Goal: Navigation & Orientation: Find specific page/section

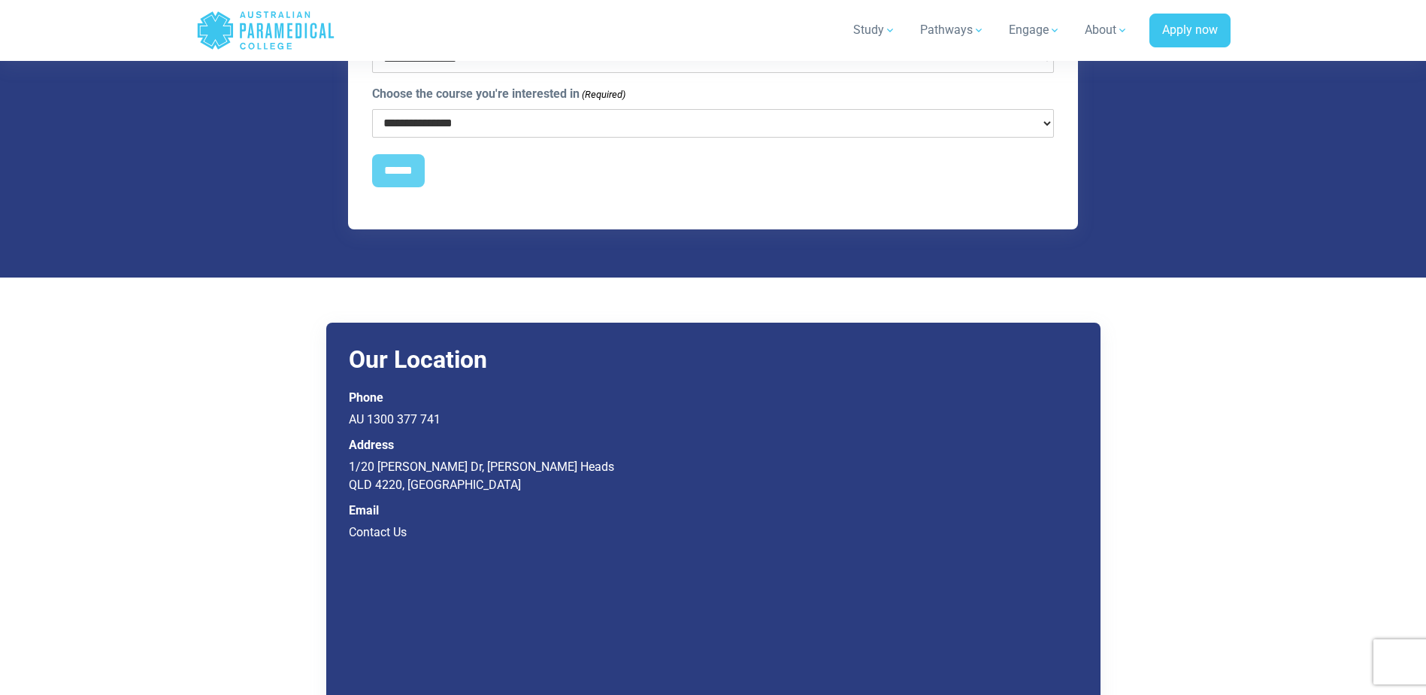
scroll to position [5864, 0]
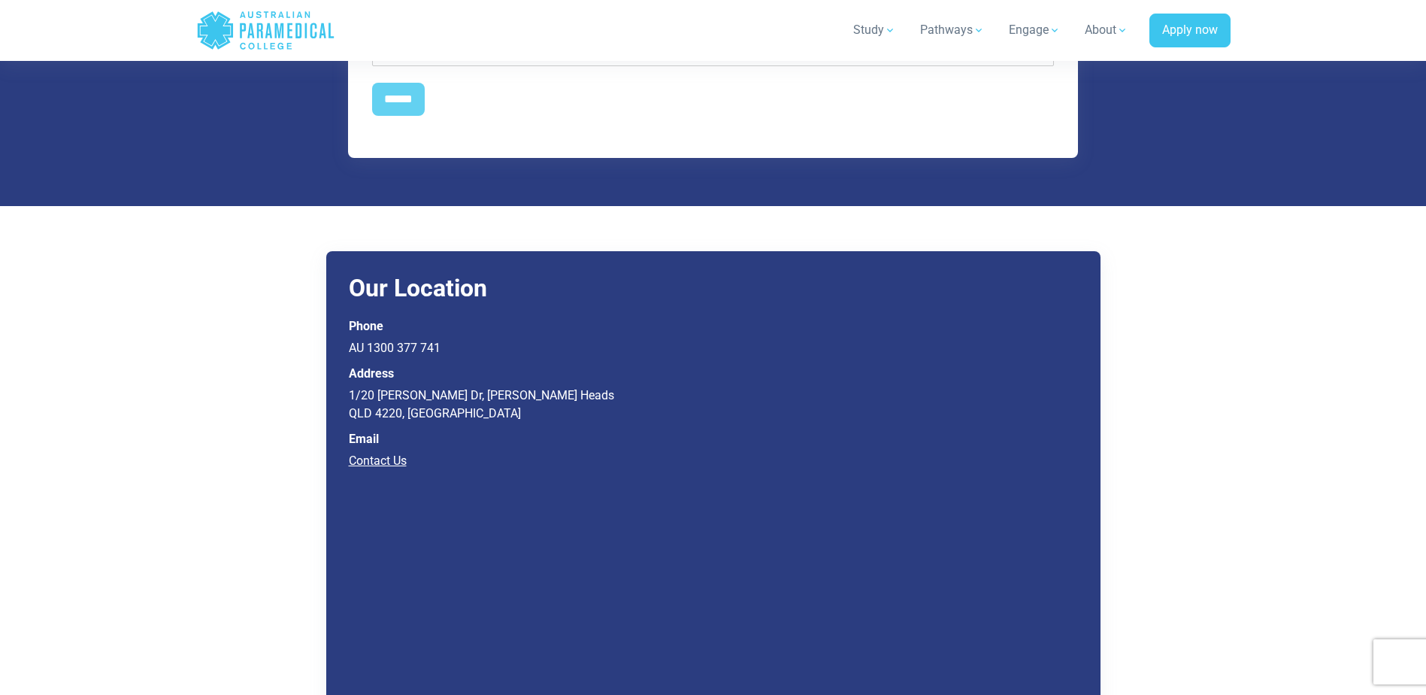
click at [374, 453] on link "Contact Us" at bounding box center [378, 460] width 58 height 14
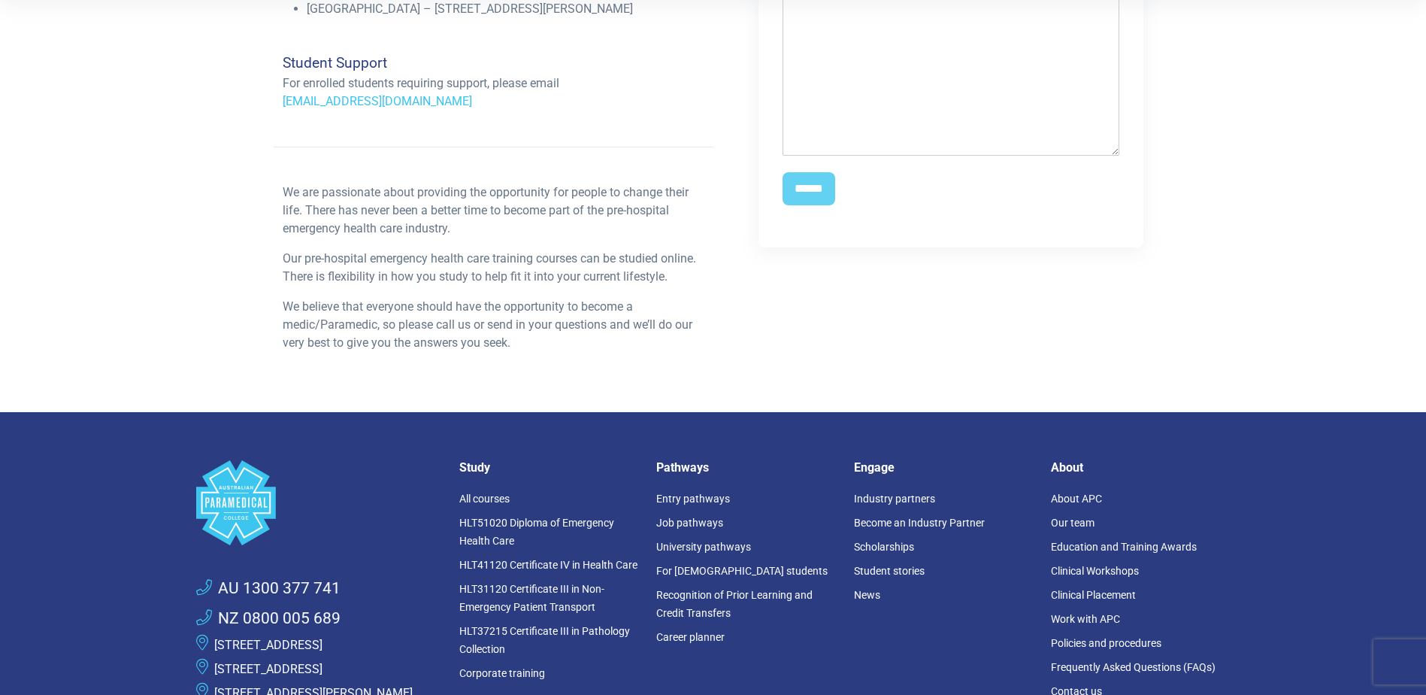
scroll to position [677, 0]
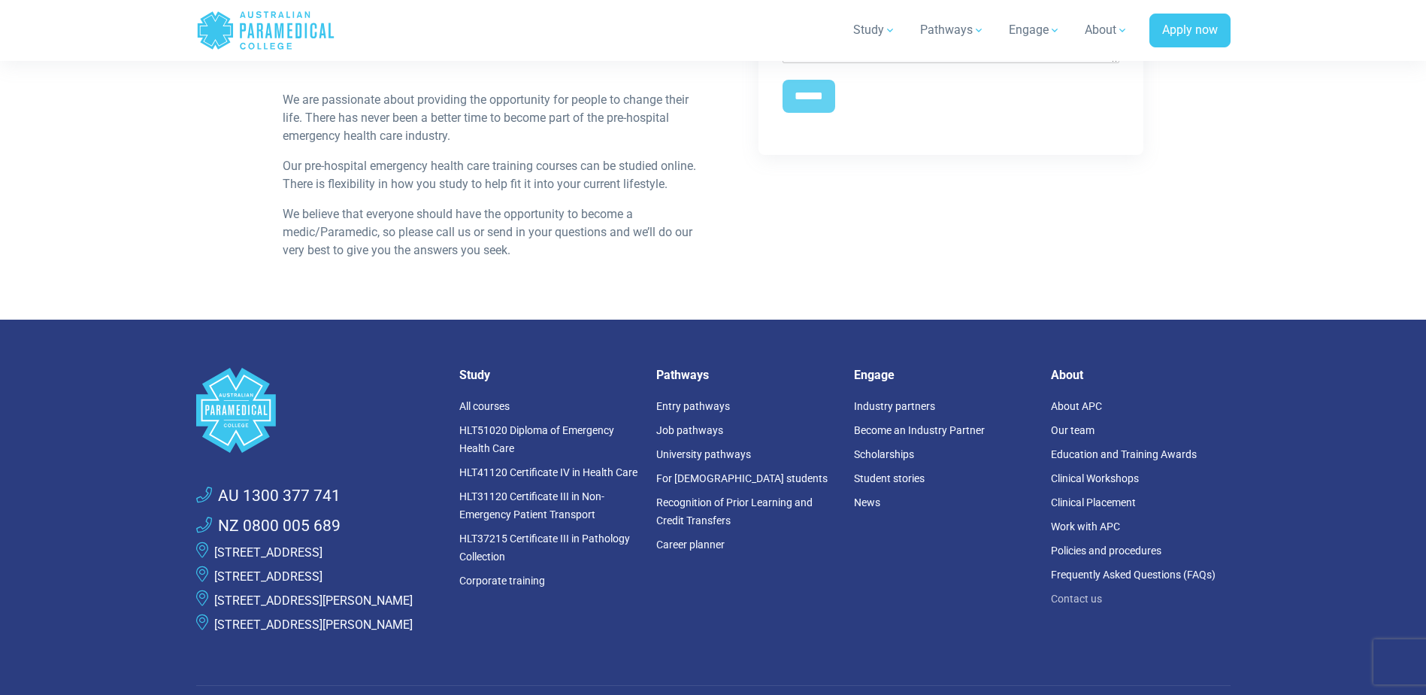
click at [1071, 596] on link "Contact us" at bounding box center [1076, 598] width 51 height 12
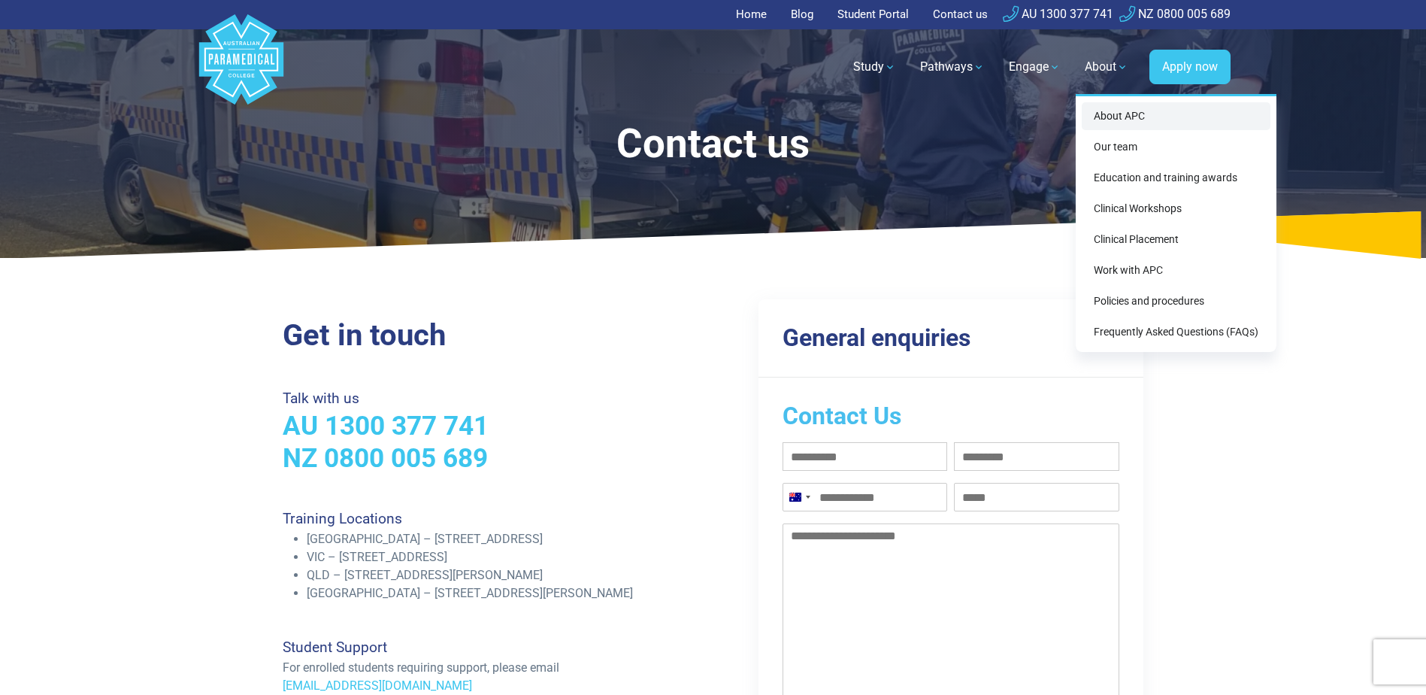
click at [1100, 112] on link "About APC" at bounding box center [1176, 116] width 189 height 28
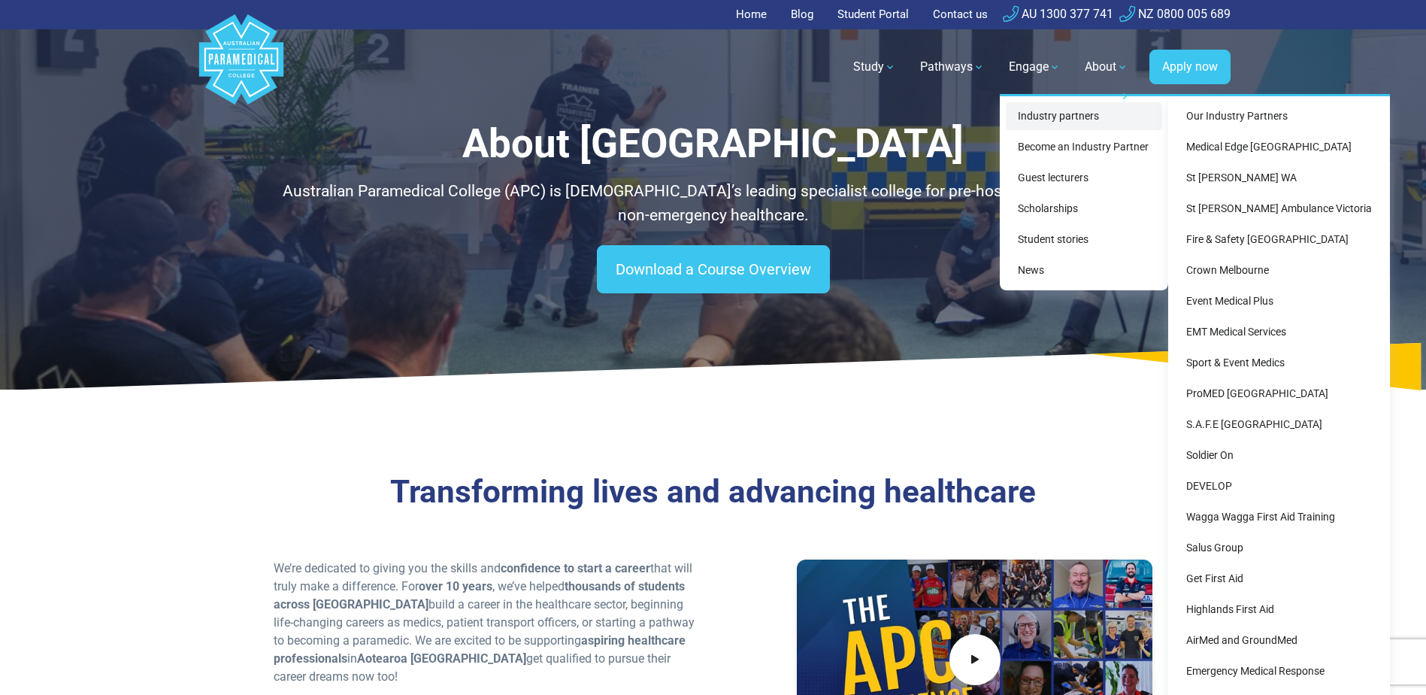
click at [1034, 121] on link "Industry partners" at bounding box center [1084, 116] width 156 height 28
click at [1225, 120] on link "Our Industry Partners" at bounding box center [1279, 116] width 210 height 28
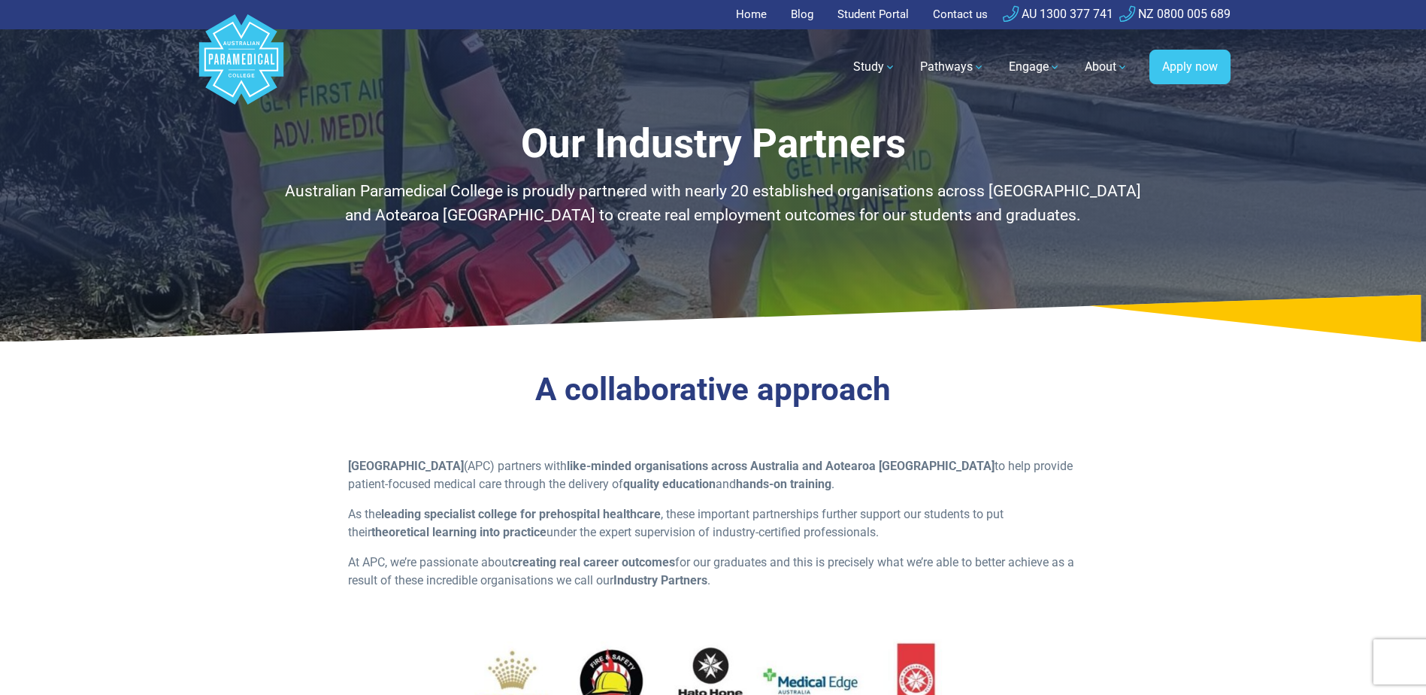
click at [738, 10] on link "Home" at bounding box center [756, 14] width 40 height 29
